Goal: Navigation & Orientation: Find specific page/section

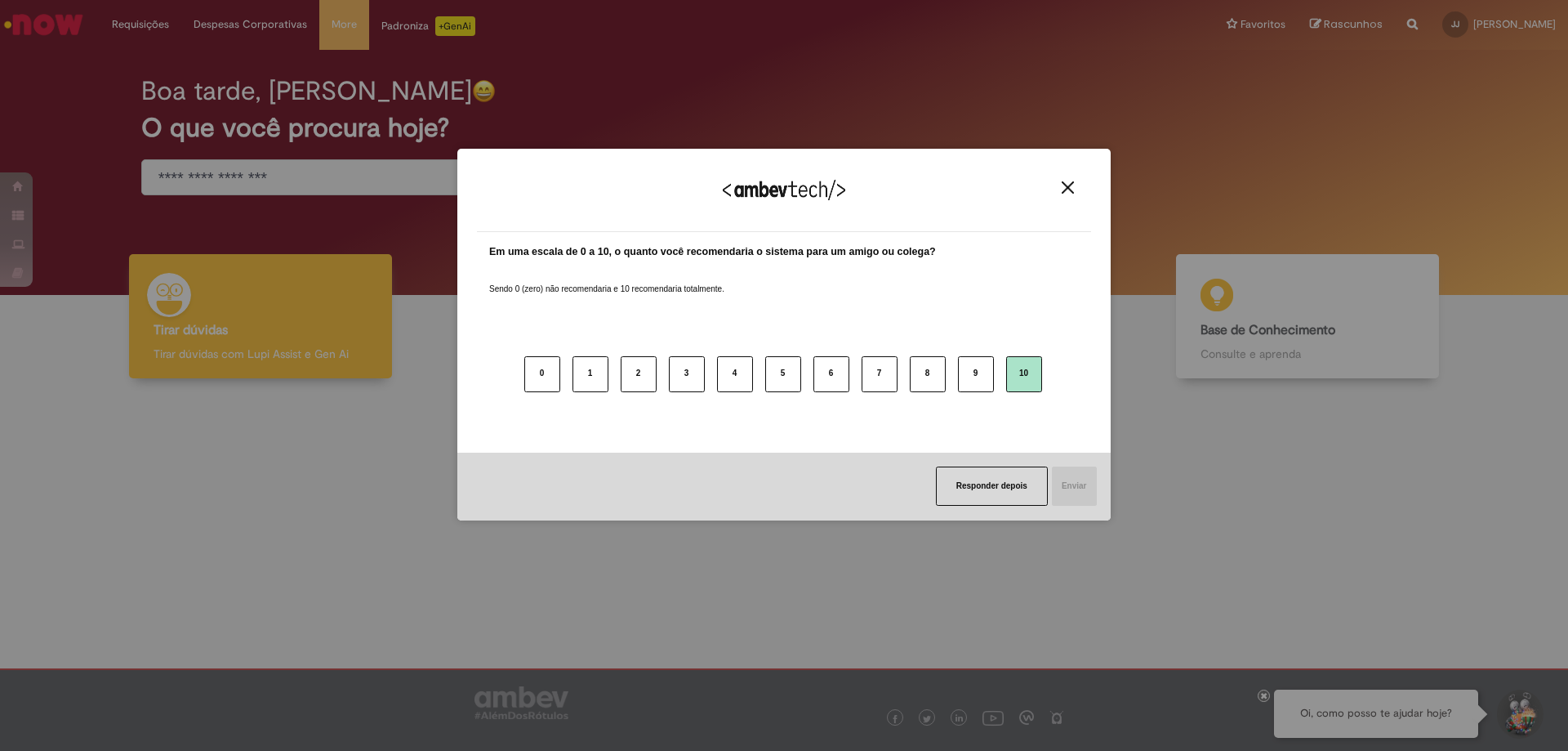
click at [1035, 378] on button "10" at bounding box center [1025, 375] width 36 height 36
click at [1072, 485] on button "Enviar" at bounding box center [1074, 486] width 47 height 40
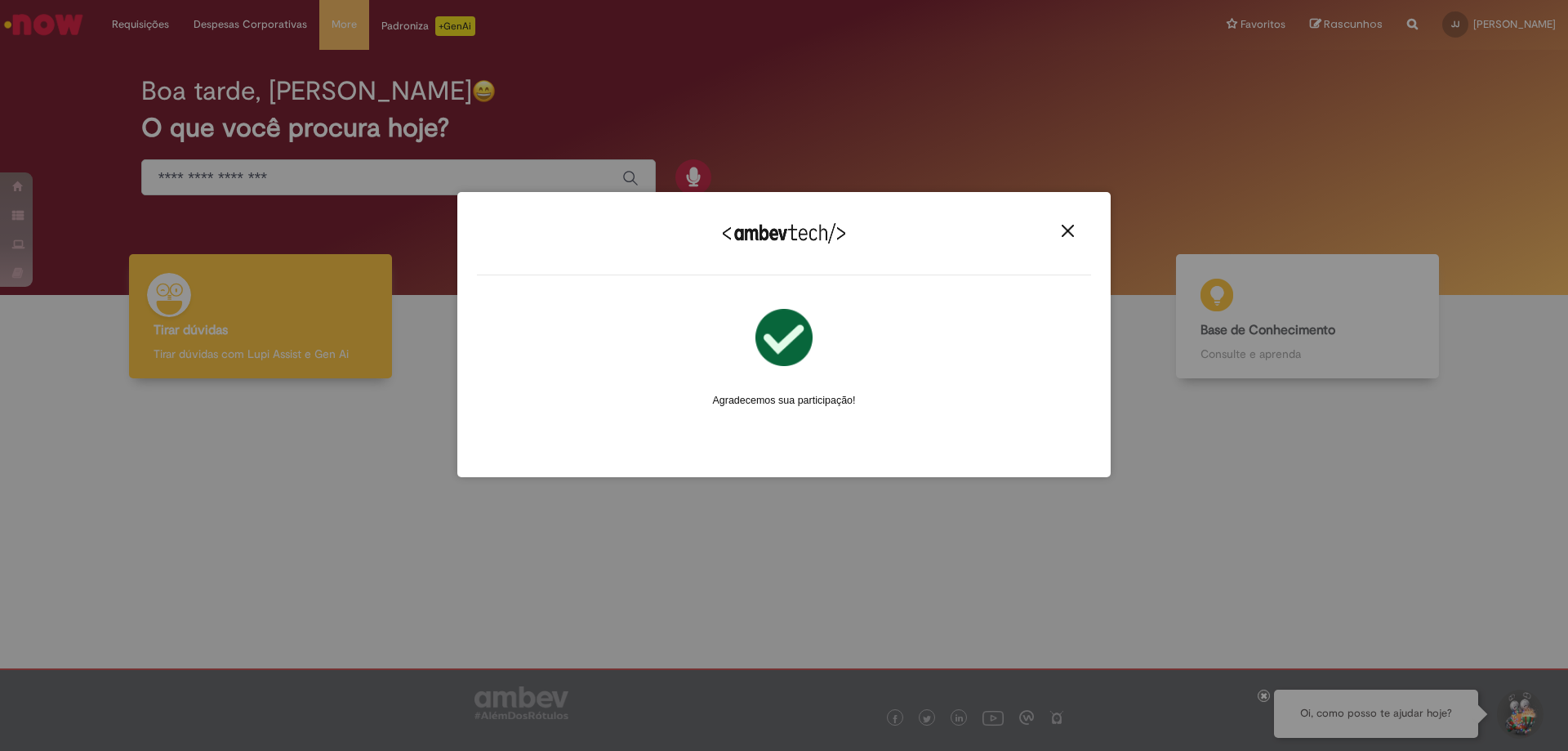
click at [1069, 237] on img "Close" at bounding box center [1069, 231] width 13 height 13
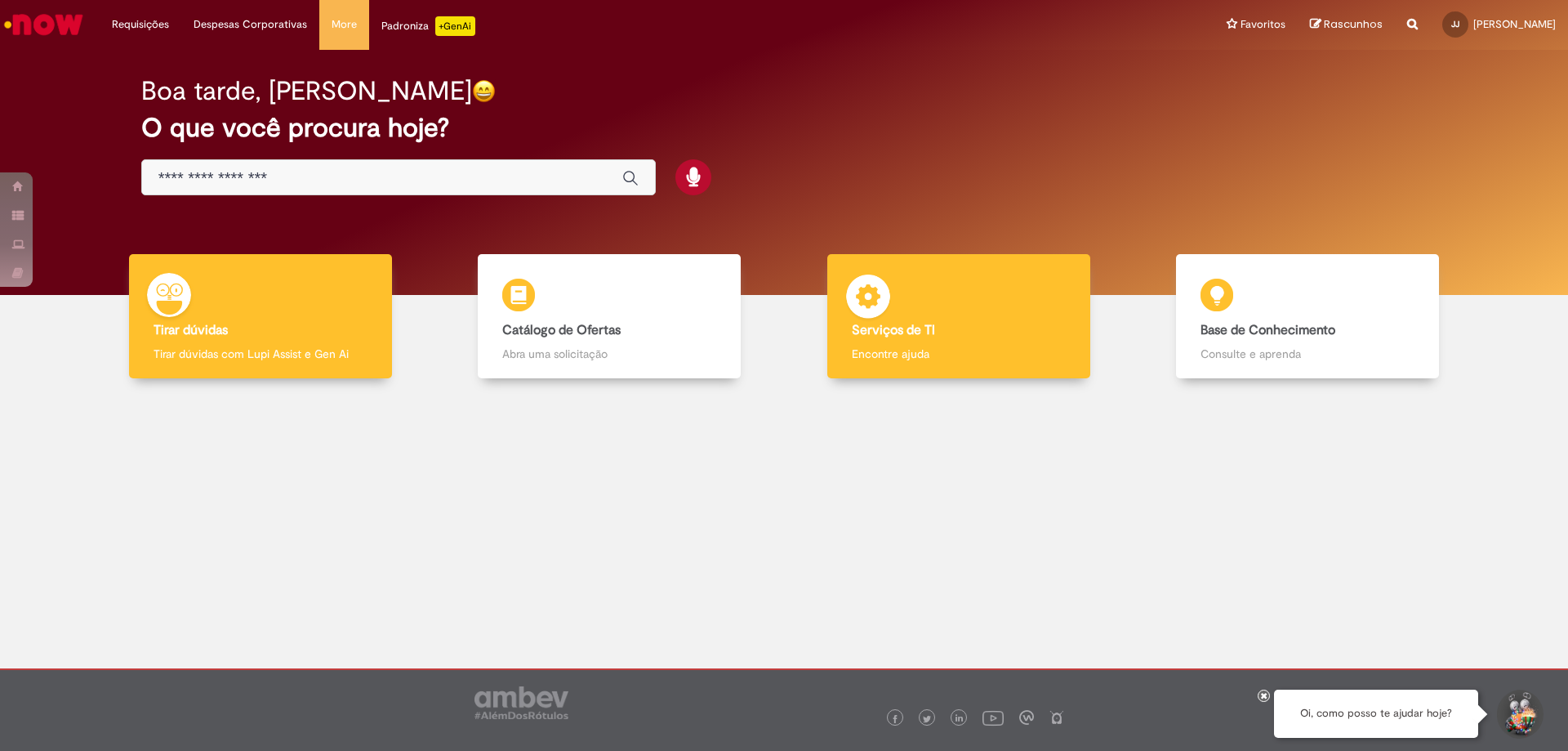
click at [955, 357] on p "Encontre ajuda" at bounding box center [959, 354] width 214 height 16
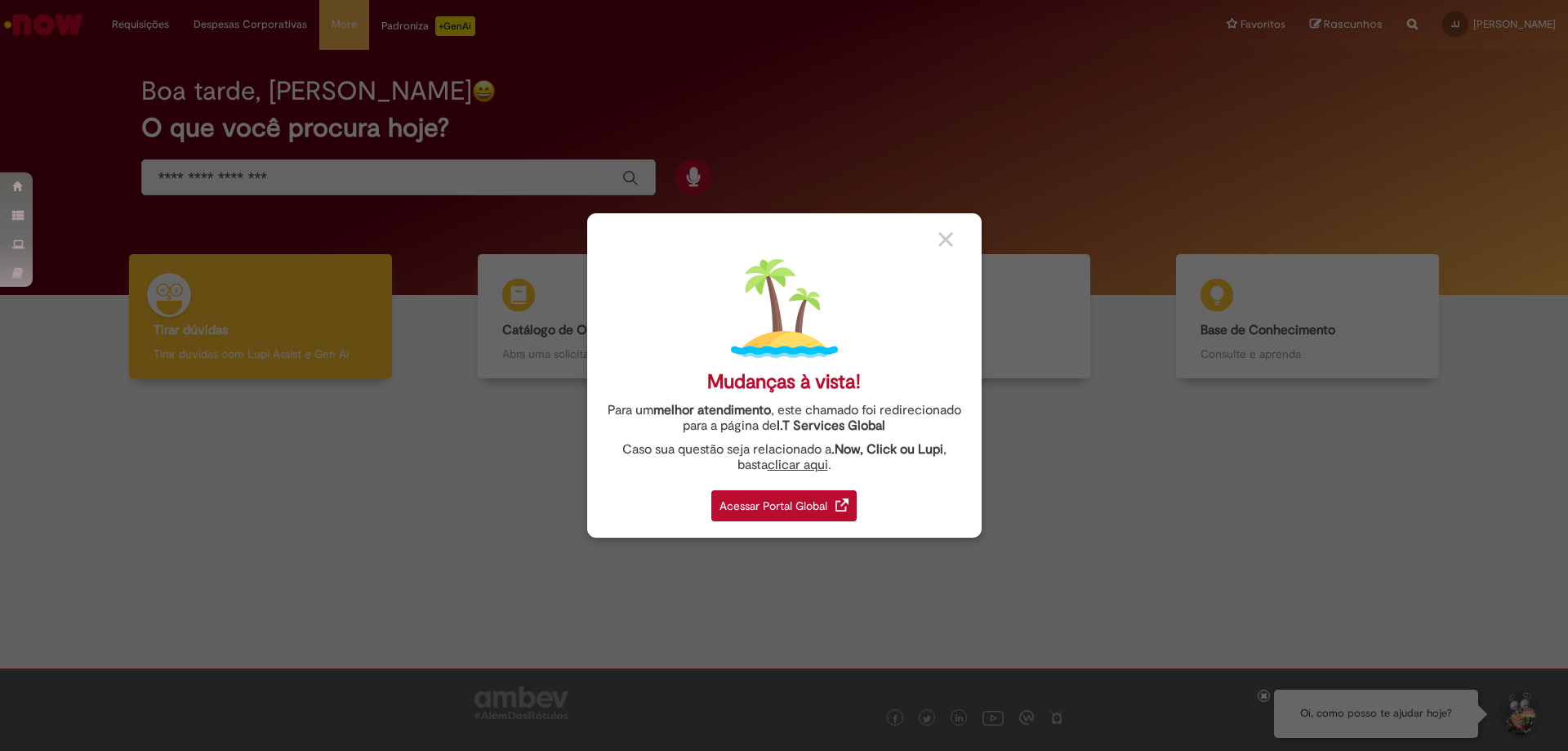
click at [791, 495] on div "Acessar Portal Global" at bounding box center [784, 506] width 145 height 31
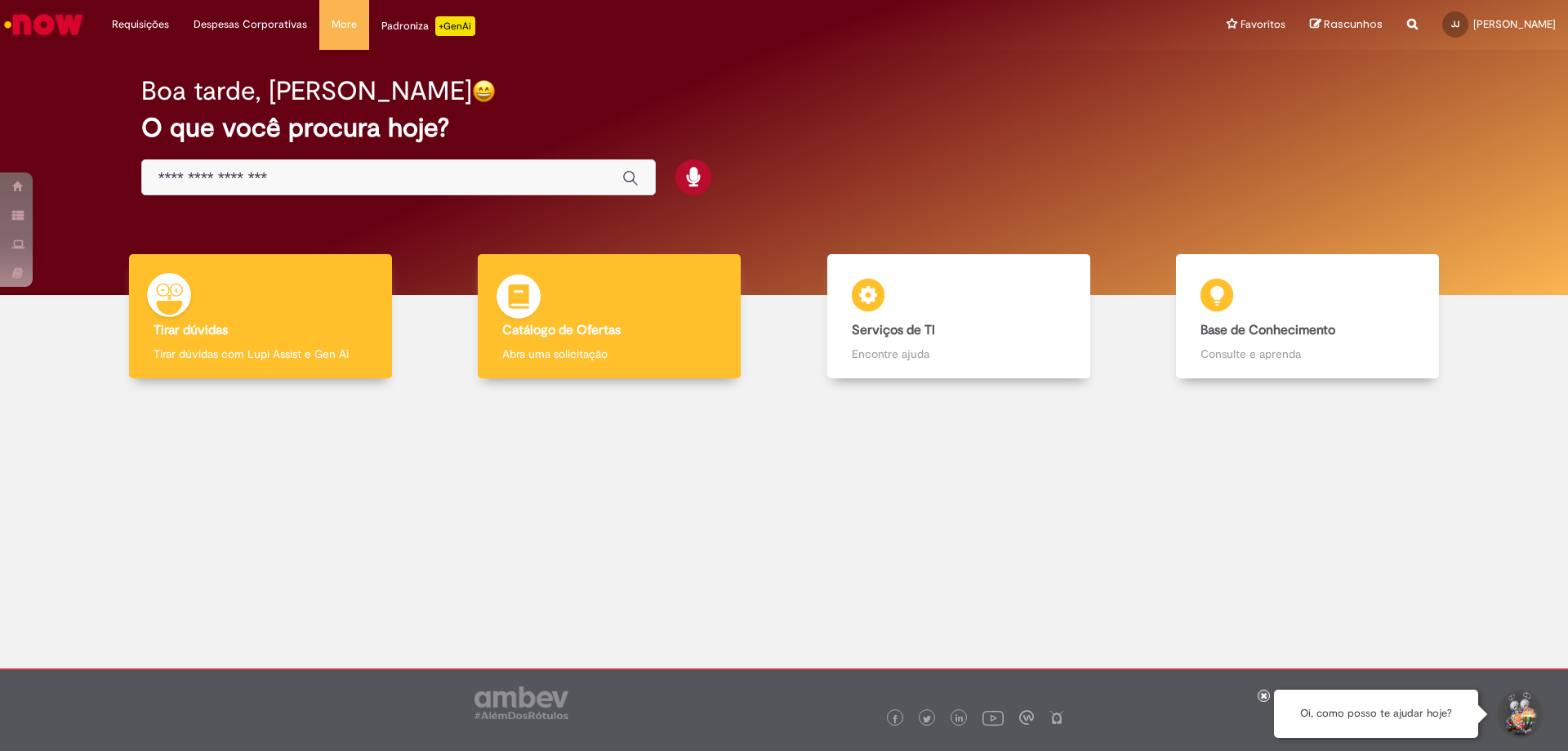
click at [625, 331] on h4 "Catálogo de Ofertas" at bounding box center [609, 331] width 214 height 14
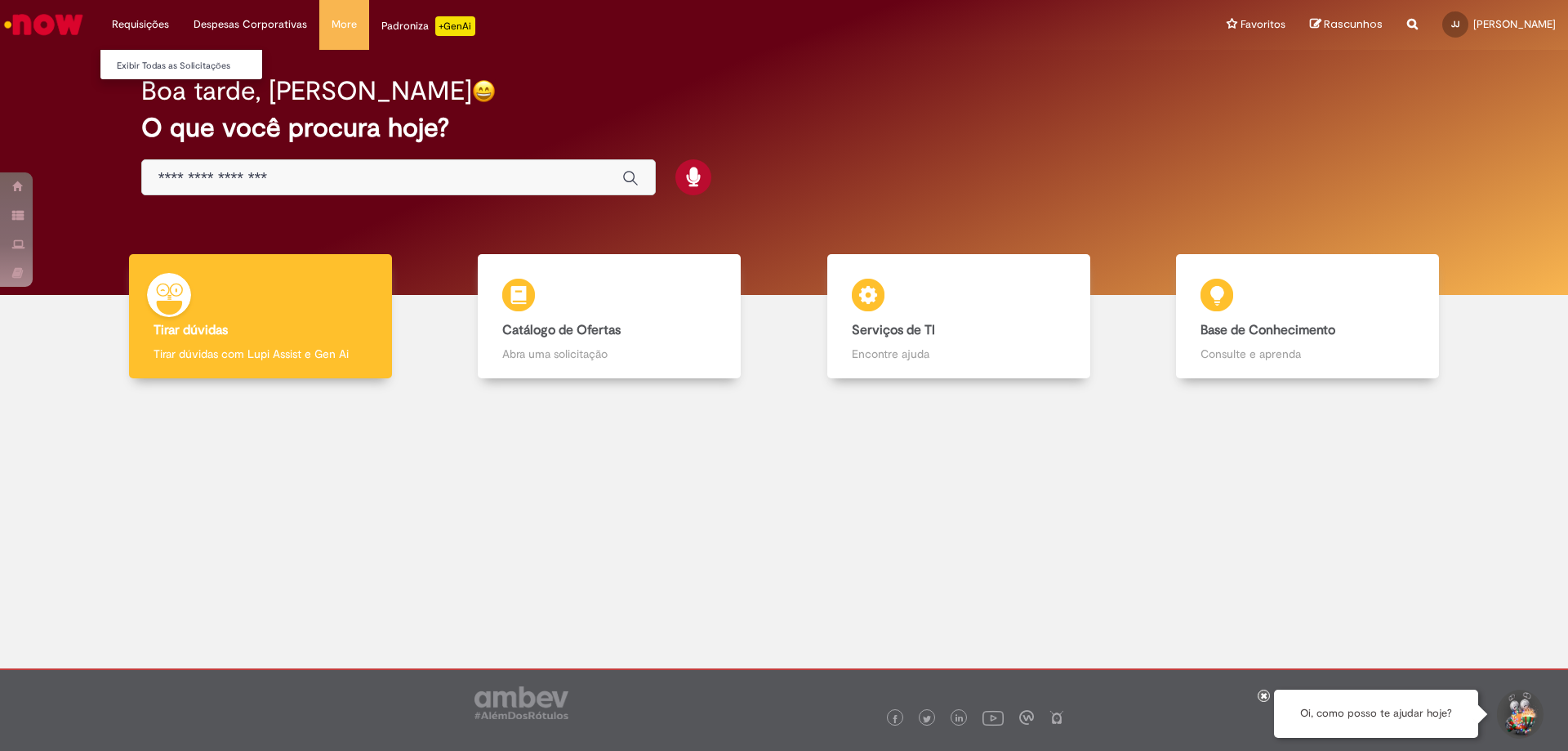
click at [131, 21] on li "Requisições Exibir Todas as Solicitações" at bounding box center [140, 24] width 82 height 49
click at [145, 23] on li "Requisições Exibir Todas as Solicitações" at bounding box center [140, 24] width 82 height 49
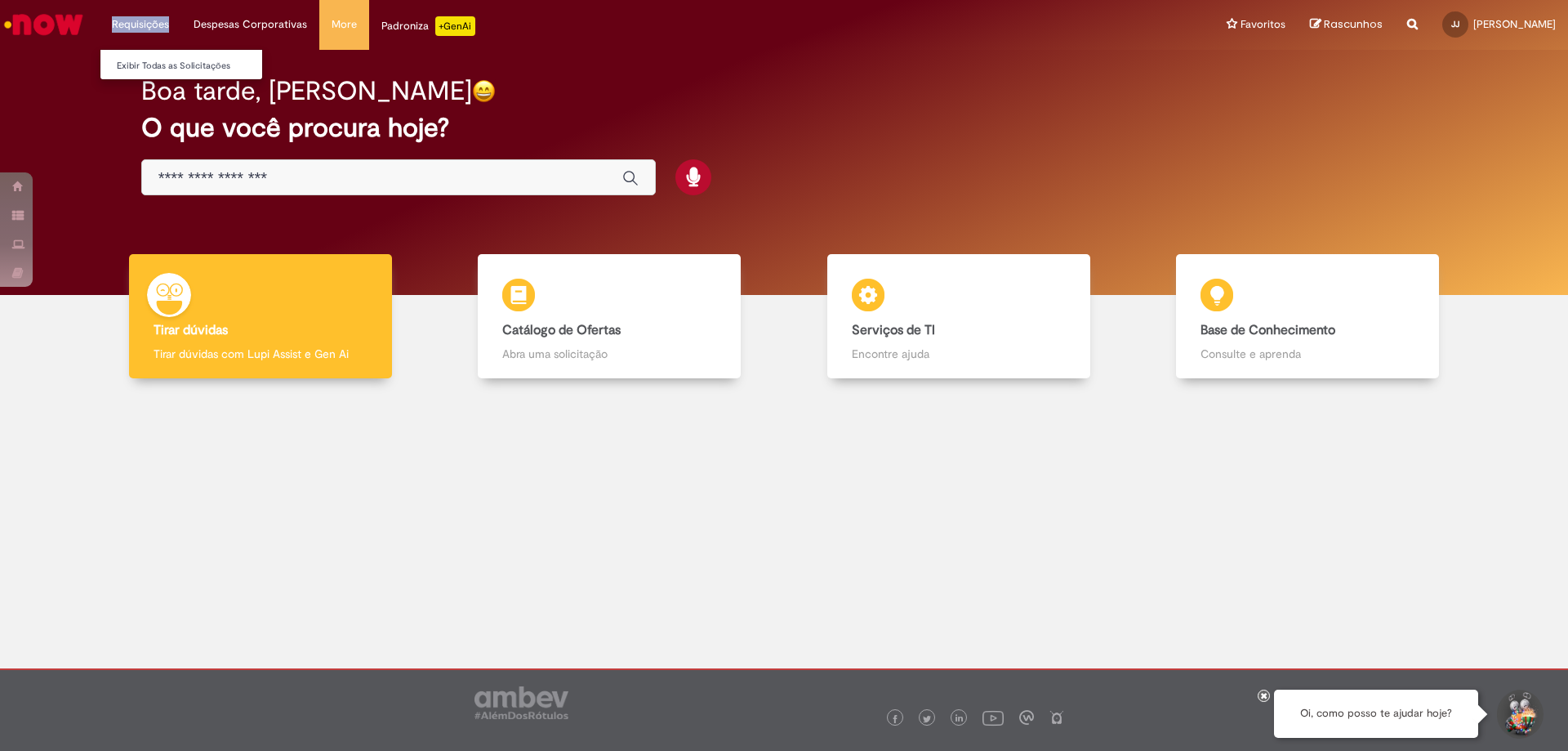
click at [145, 23] on li "Requisições Exibir Todas as Solicitações" at bounding box center [140, 24] width 82 height 49
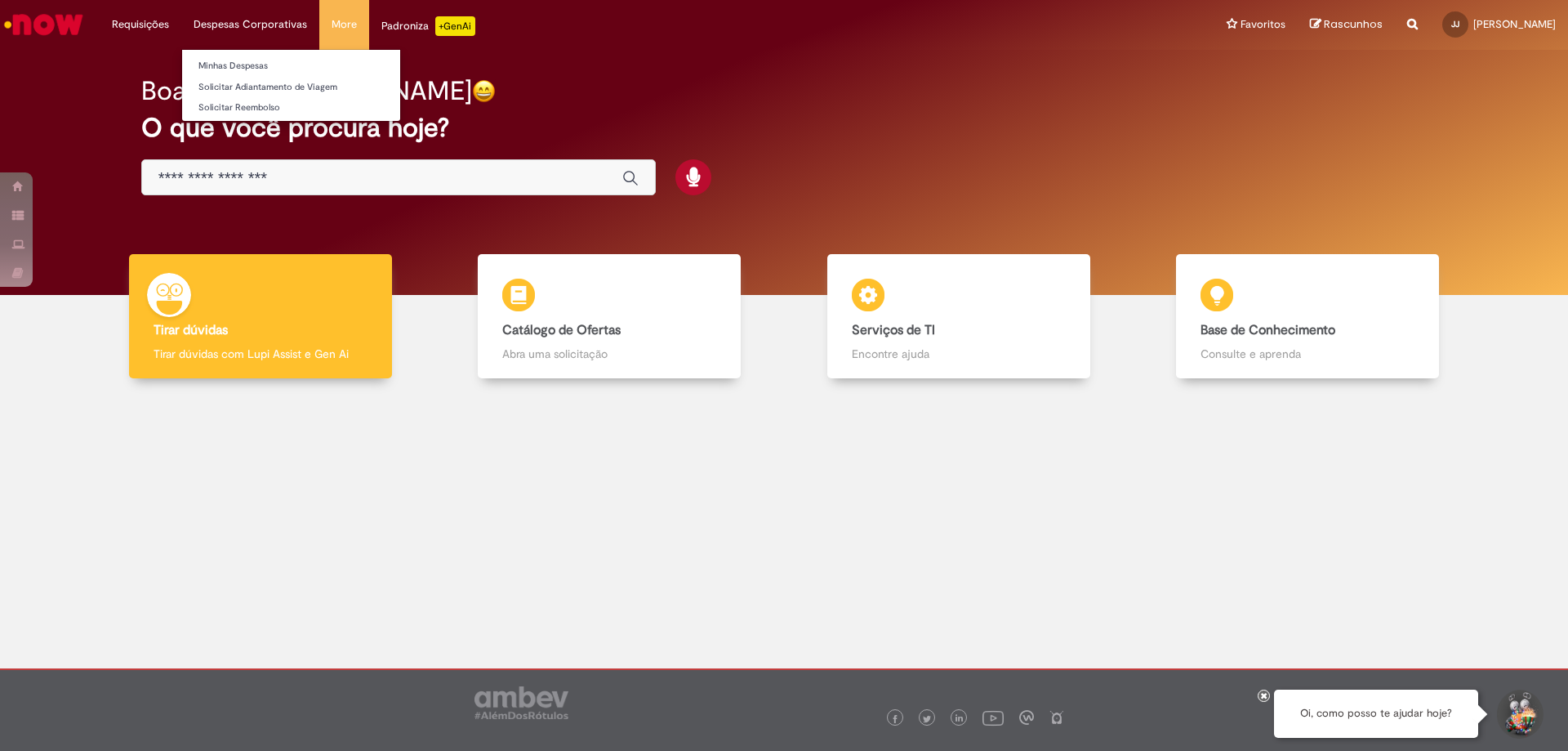
click at [283, 30] on li "Despesas Corporativas Minhas Despesas Solicitar Adiantamento de Viagem Solicita…" at bounding box center [251, 24] width 138 height 49
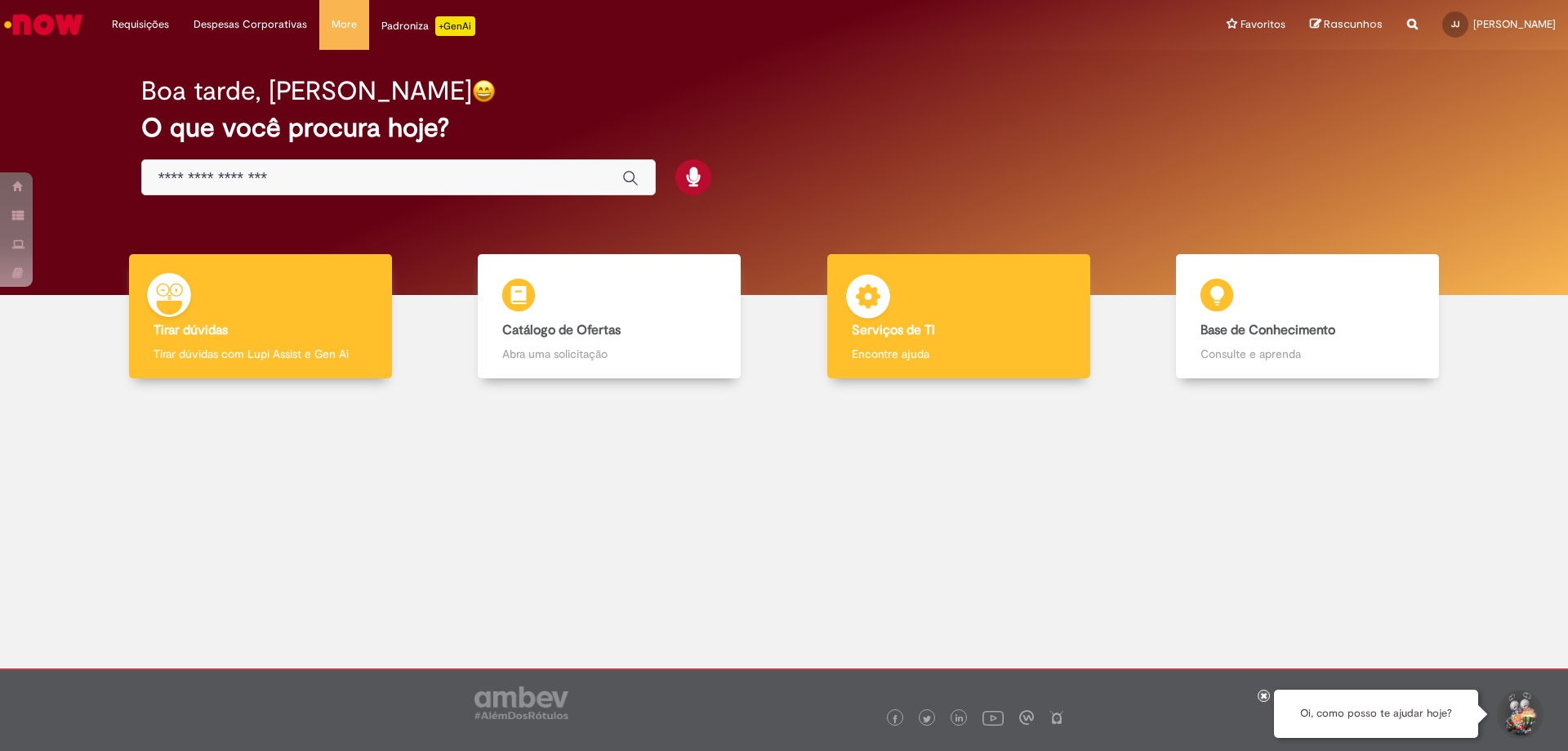
click at [926, 349] on p "Encontre ajuda" at bounding box center [959, 354] width 214 height 16
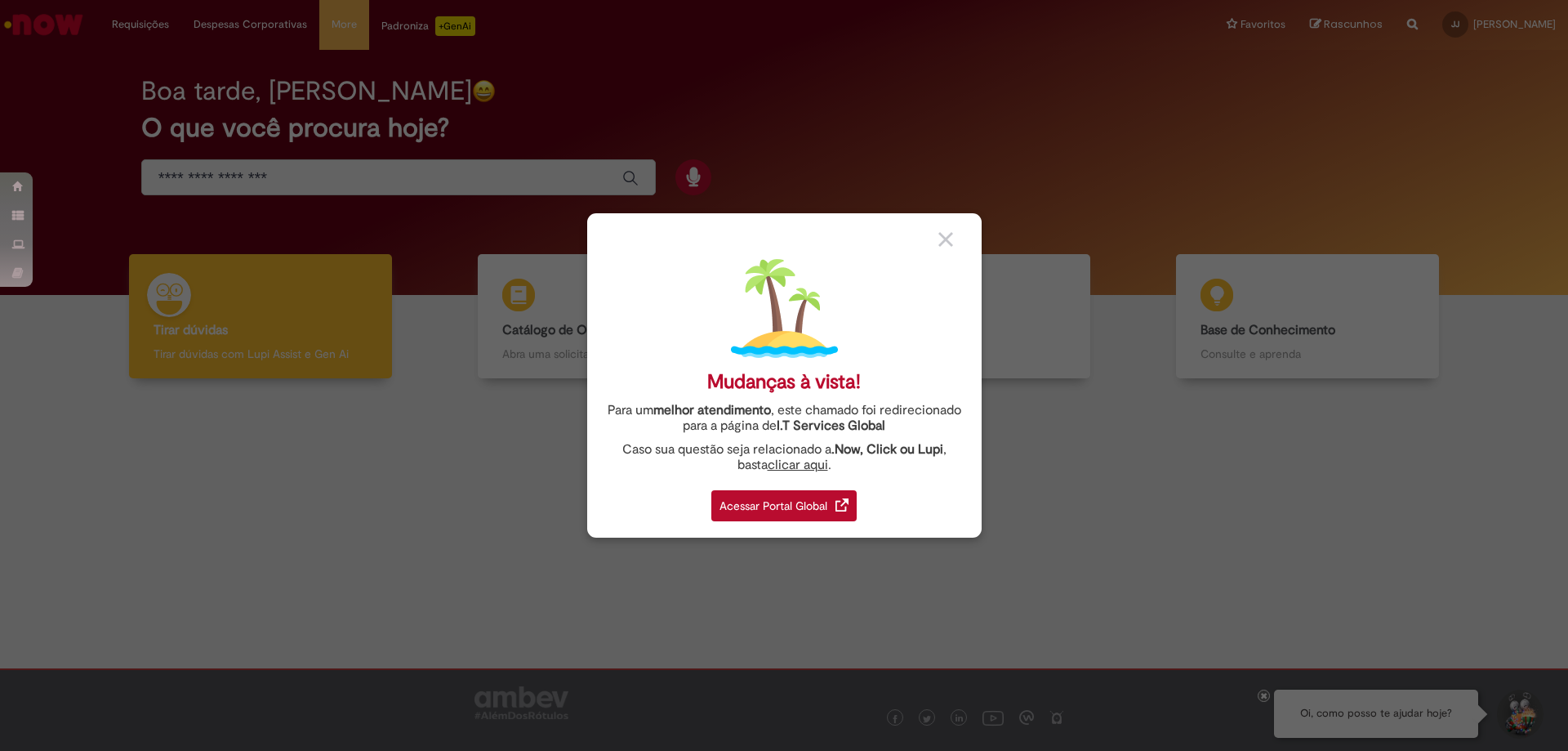
click at [797, 520] on div "Acessar Portal Global" at bounding box center [784, 506] width 145 height 31
